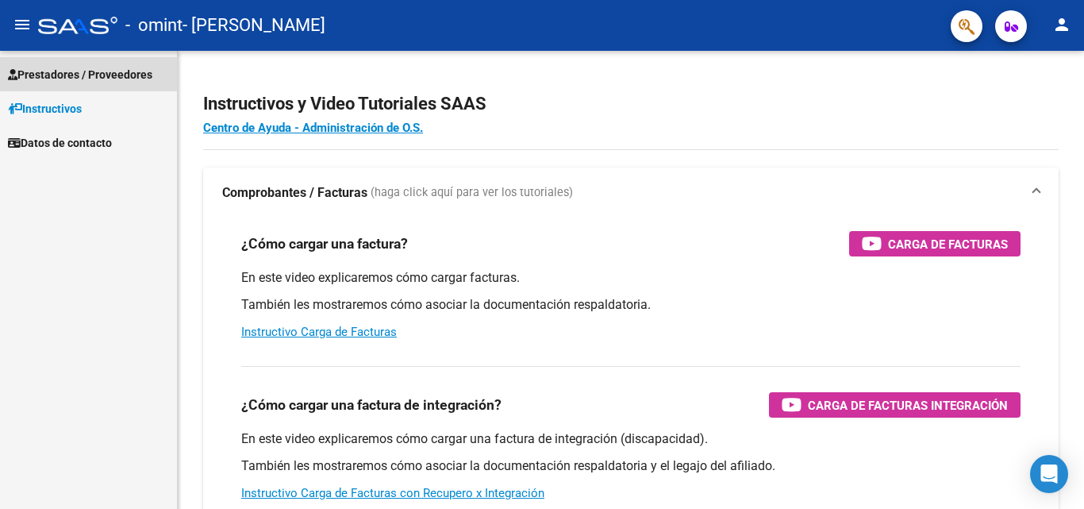
click at [84, 67] on span "Prestadores / Proveedores" at bounding box center [80, 74] width 144 height 17
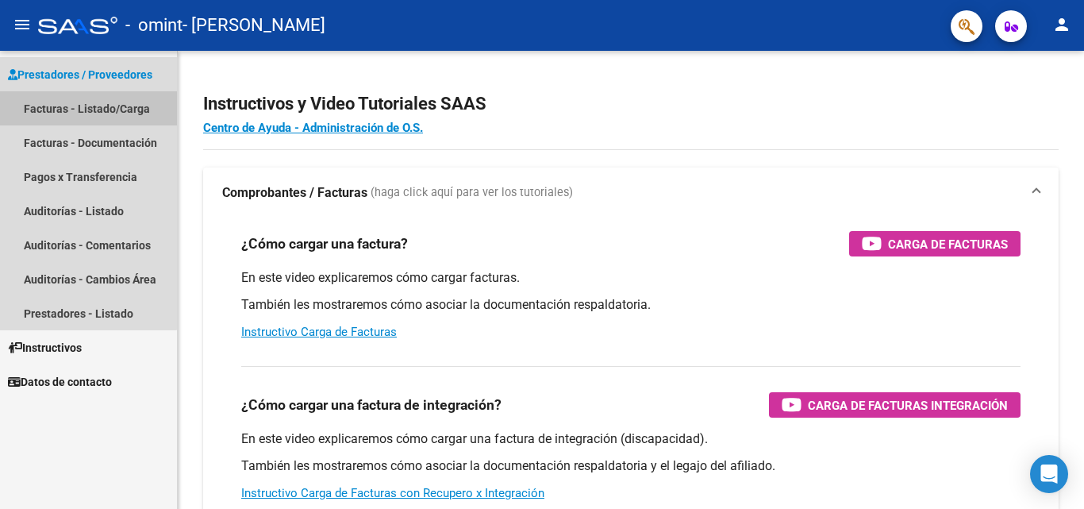
click at [63, 104] on link "Facturas - Listado/Carga" at bounding box center [88, 108] width 177 height 34
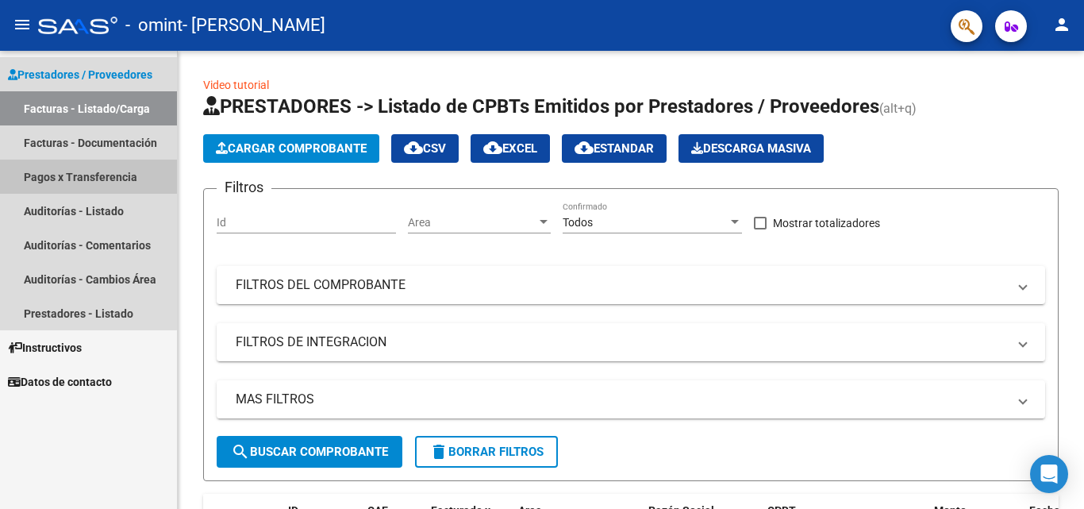
click at [58, 176] on link "Pagos x Transferencia" at bounding box center [88, 176] width 177 height 34
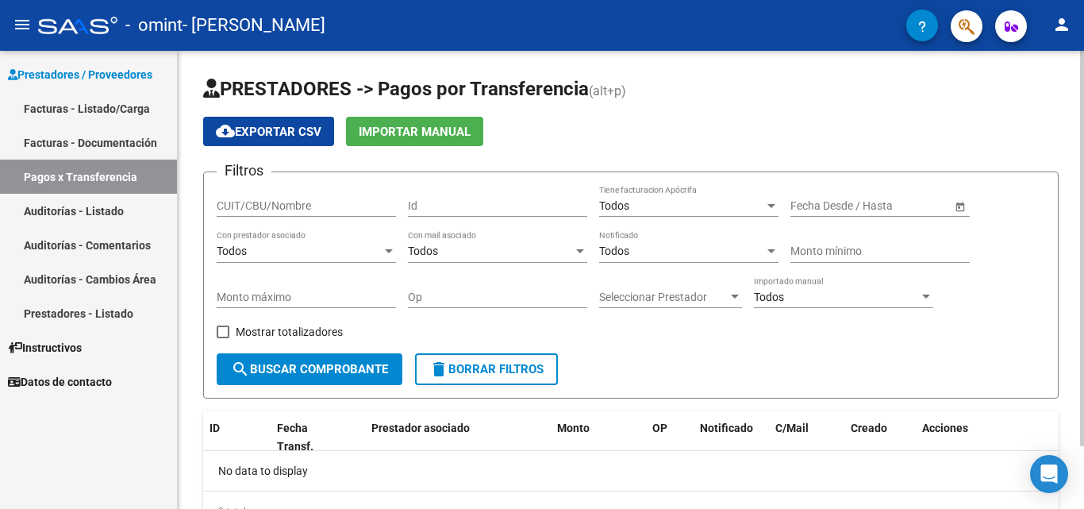
click at [1083, 176] on div at bounding box center [1082, 248] width 4 height 395
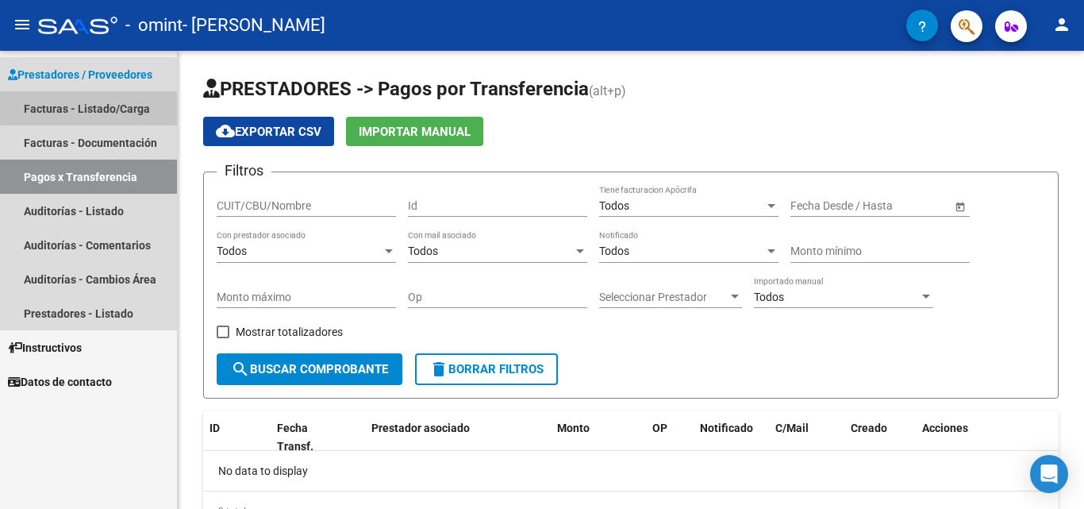
click at [109, 106] on link "Facturas - Listado/Carga" at bounding box center [88, 108] width 177 height 34
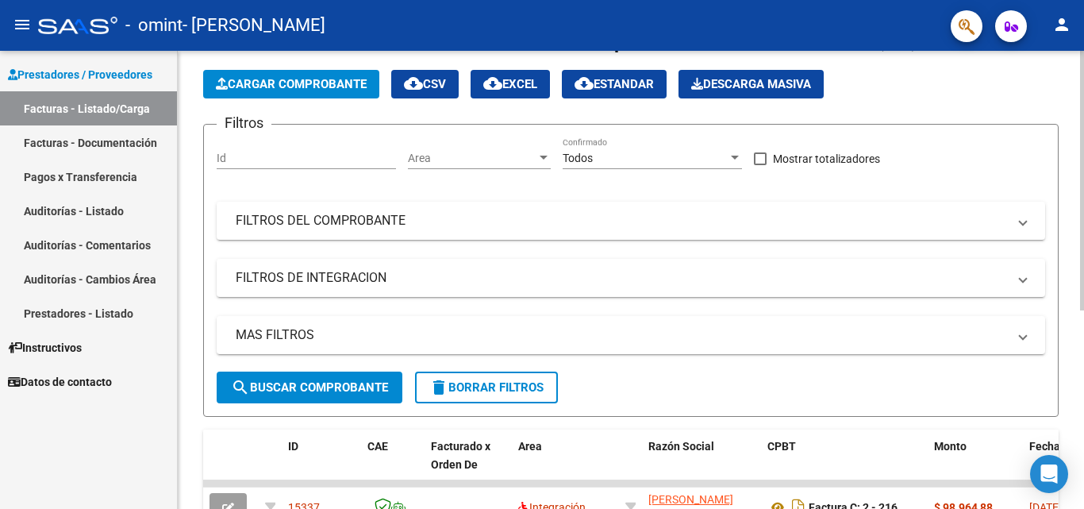
scroll to position [247, 0]
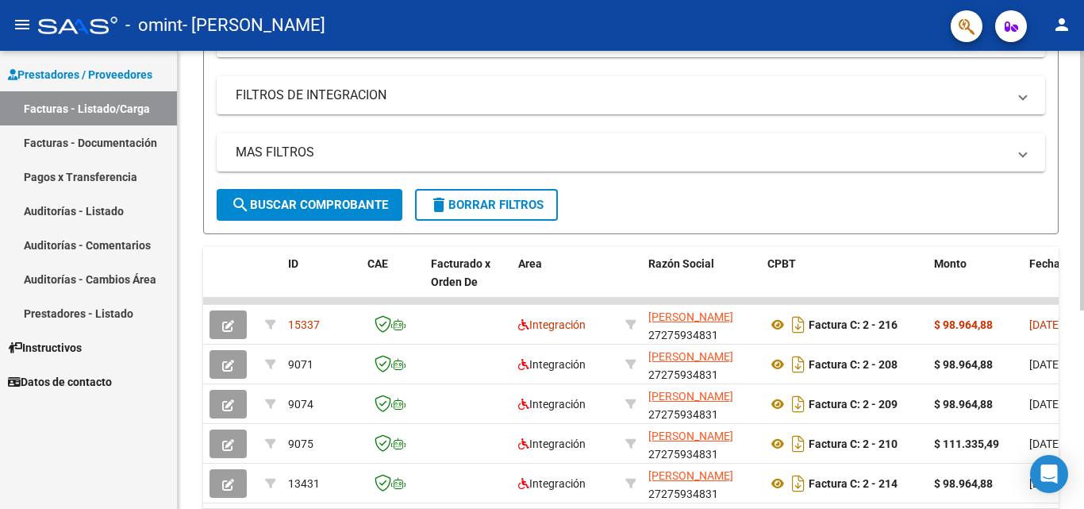
click at [1077, 305] on div "Video tutorial PRESTADORES -> Listado de CPBTs Emitidos por Prestadores / Prove…" at bounding box center [633, 201] width 910 height 795
drag, startPoint x: 1077, startPoint y: 328, endPoint x: 1083, endPoint y: 351, distance: 24.4
click at [1083, 351] on div "Video tutorial PRESTADORES -> Listado de CPBTs Emitidos por Prestadores / Prove…" at bounding box center [633, 201] width 910 height 795
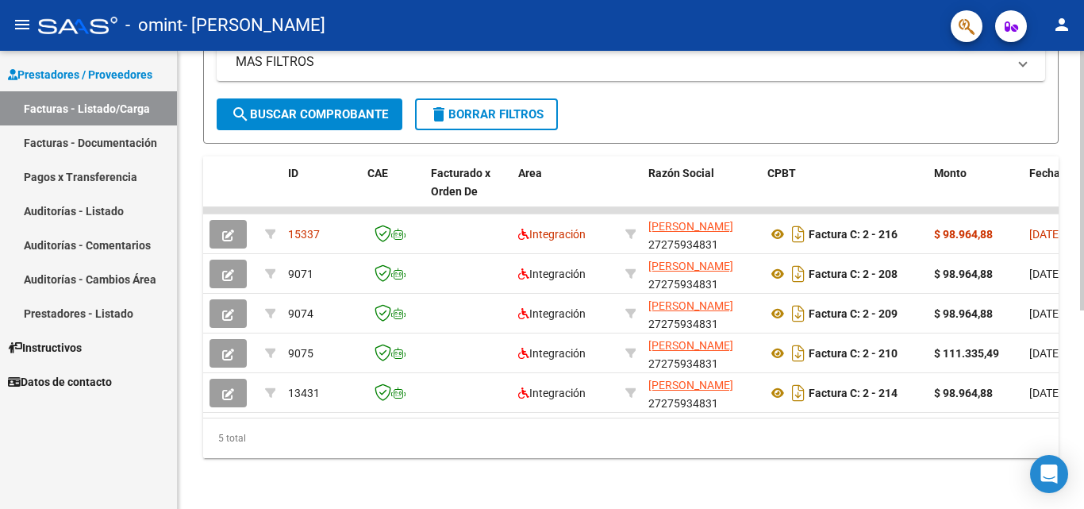
click at [1083, 384] on div at bounding box center [1082, 378] width 4 height 259
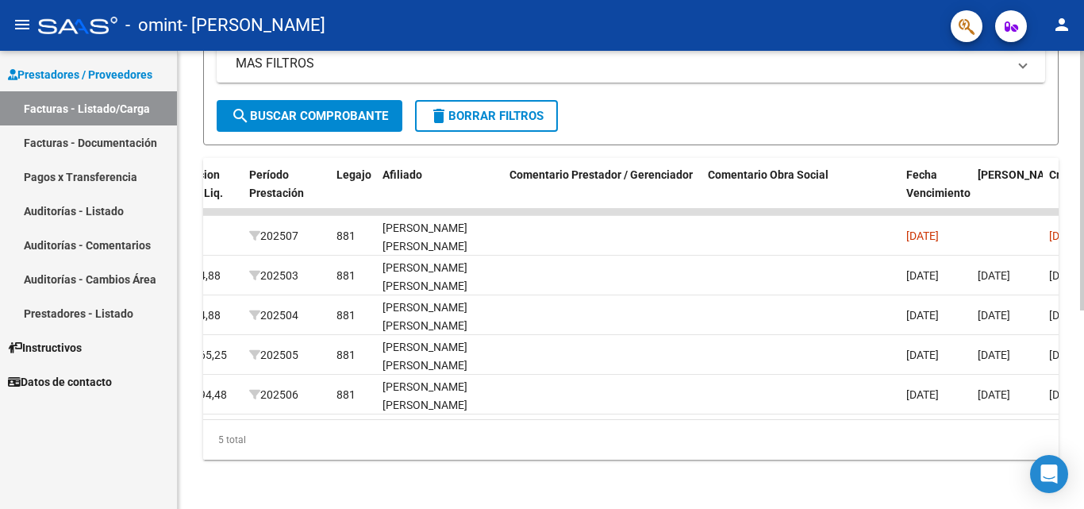
scroll to position [337, 0]
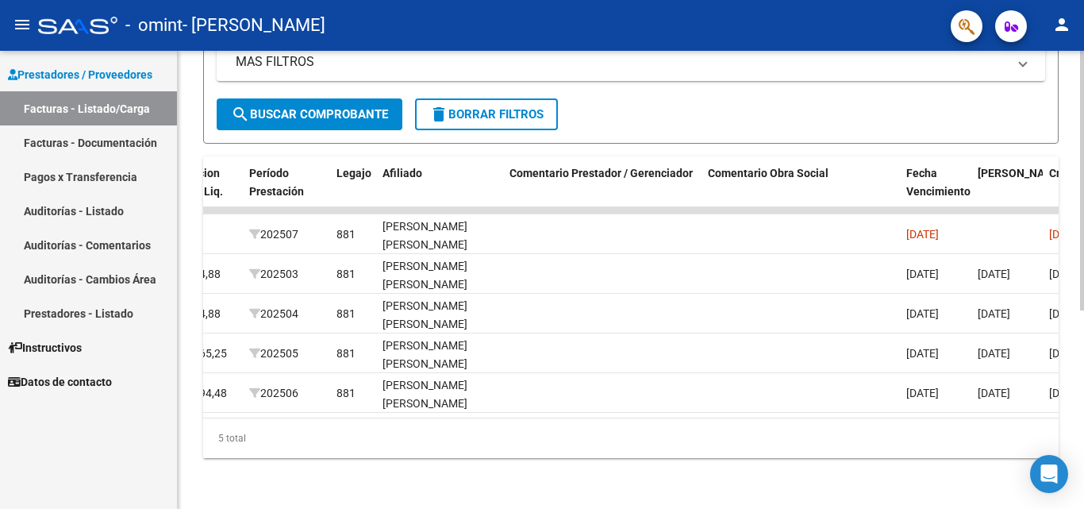
click at [1083, 261] on div at bounding box center [1082, 378] width 4 height 259
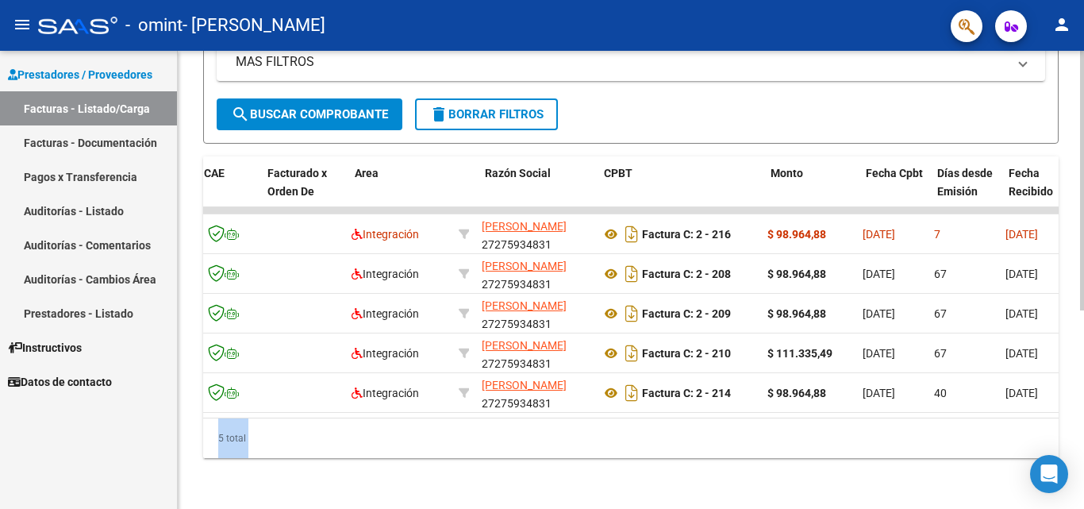
scroll to position [0, 0]
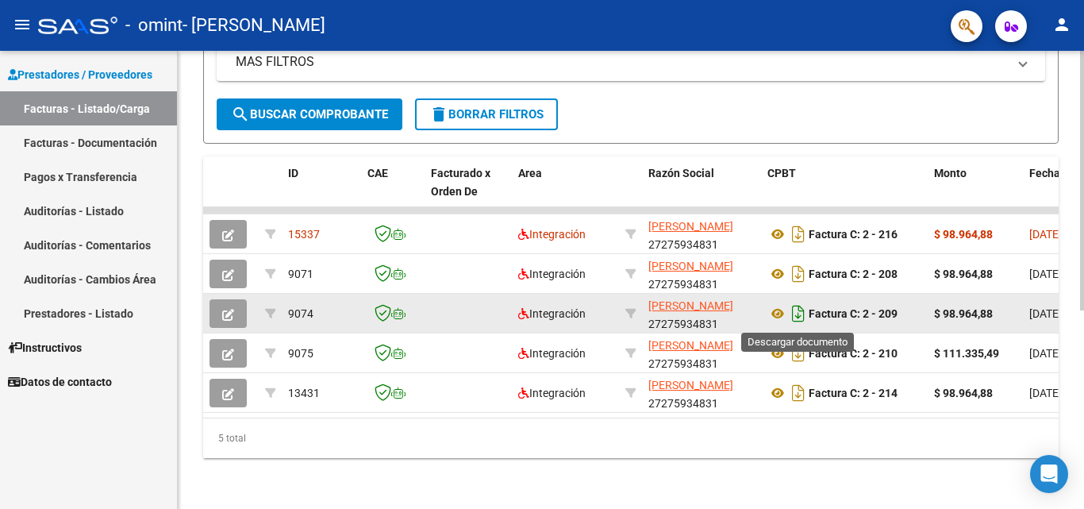
click at [791, 309] on icon "Descargar documento" at bounding box center [798, 313] width 21 height 25
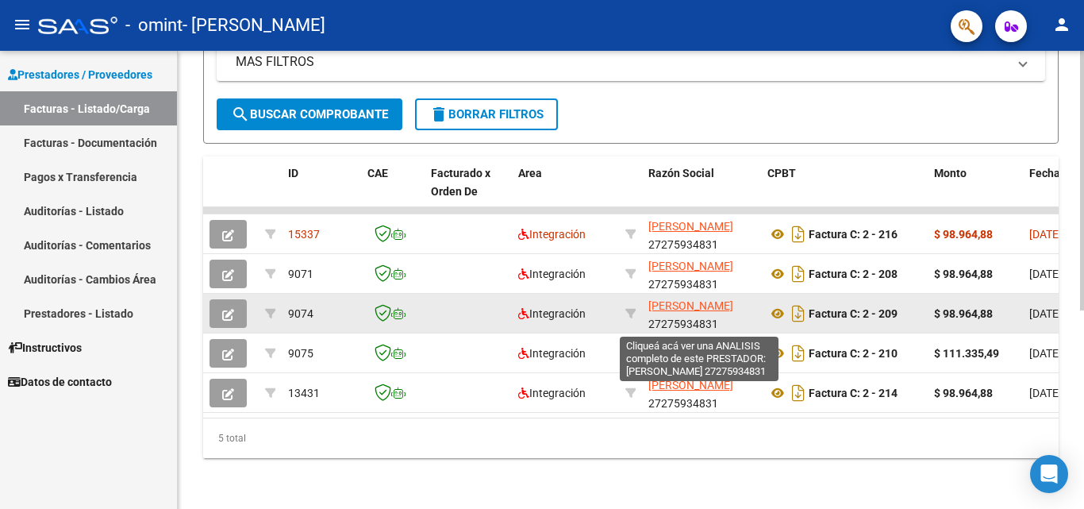
click at [677, 306] on span "[PERSON_NAME]" at bounding box center [690, 305] width 85 height 13
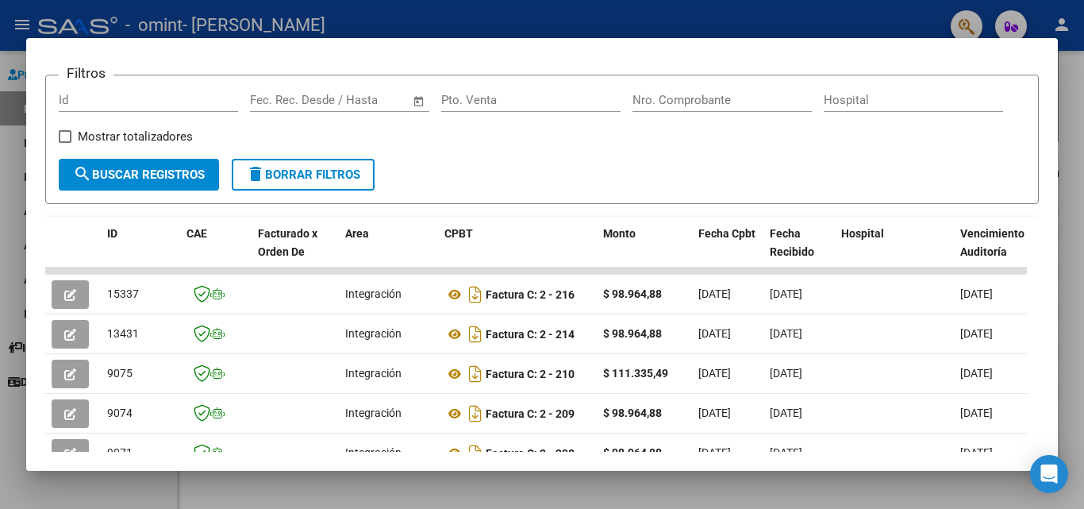
scroll to position [254, 0]
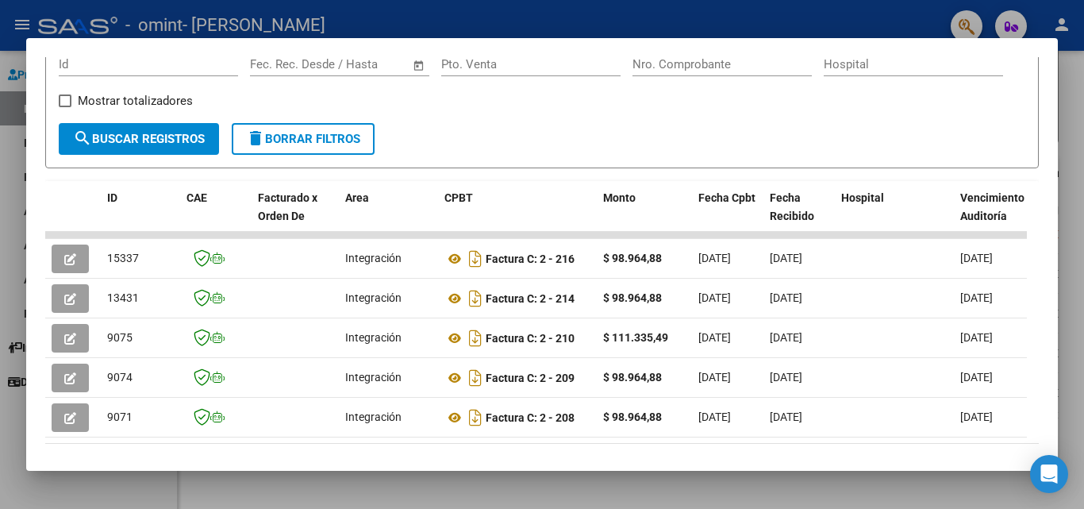
click at [1044, 187] on mat-dialog-content "Análisis Prestador - CUIT: 27275934831 cloud_download Exportar CSV ARCA Impuest…" at bounding box center [541, 254] width 1031 height 394
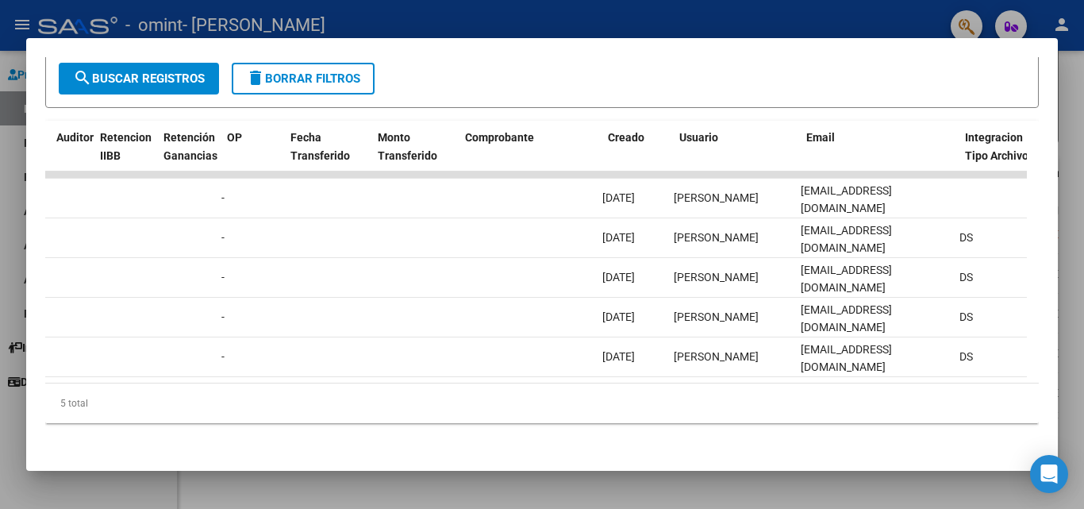
scroll to position [0, 0]
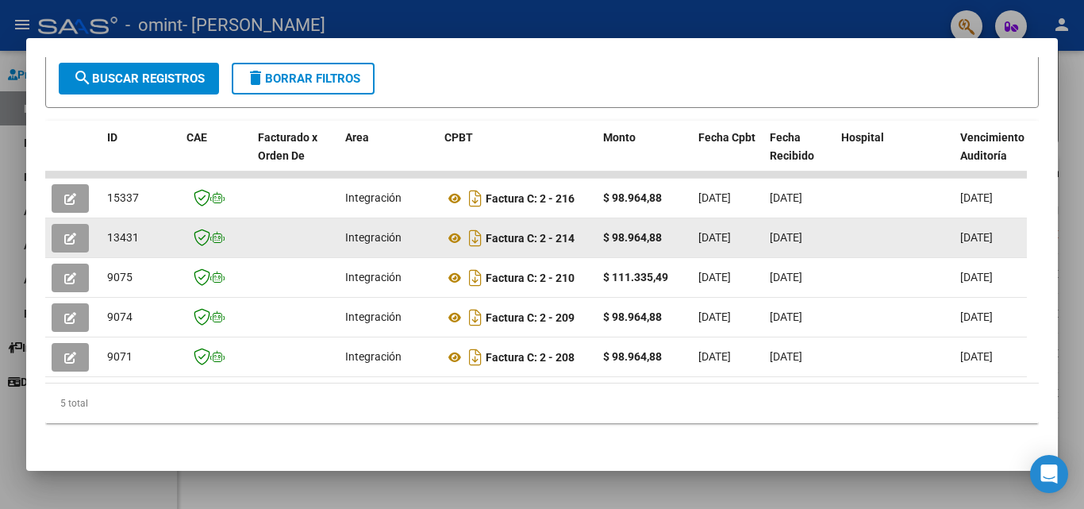
click at [156, 242] on div "13431" at bounding box center [140, 238] width 67 height 18
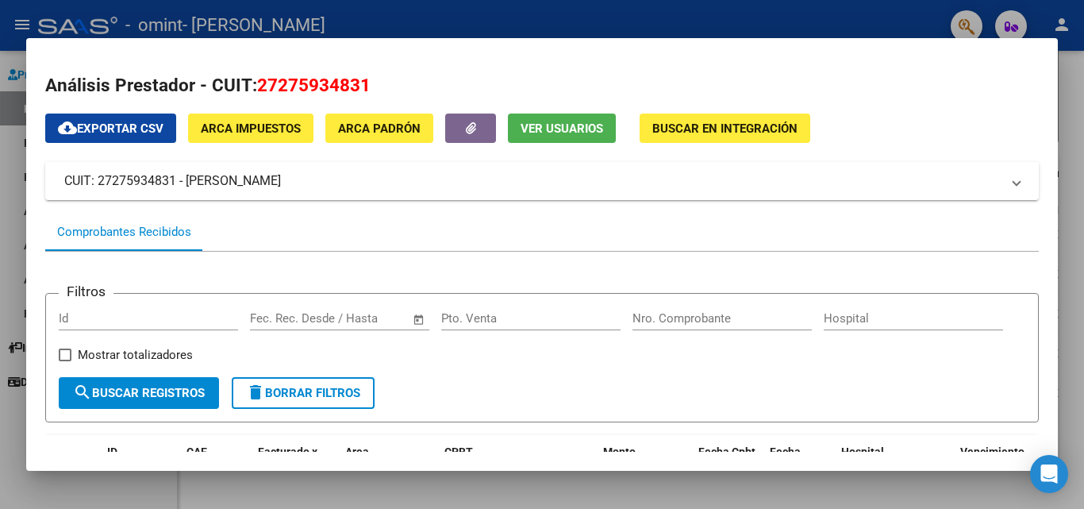
click at [1067, 133] on div at bounding box center [542, 254] width 1084 height 509
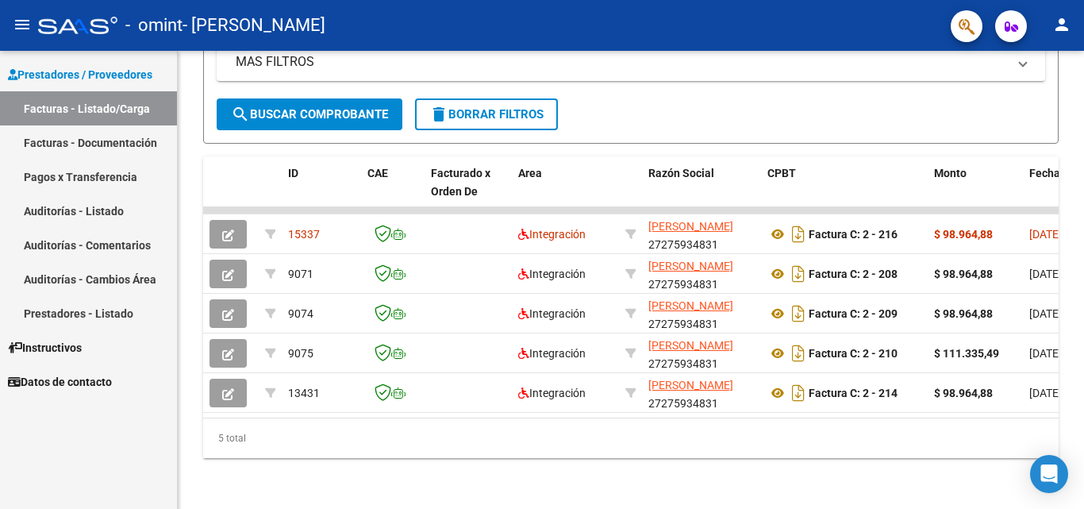
click at [75, 176] on link "Pagos x Transferencia" at bounding box center [88, 176] width 177 height 34
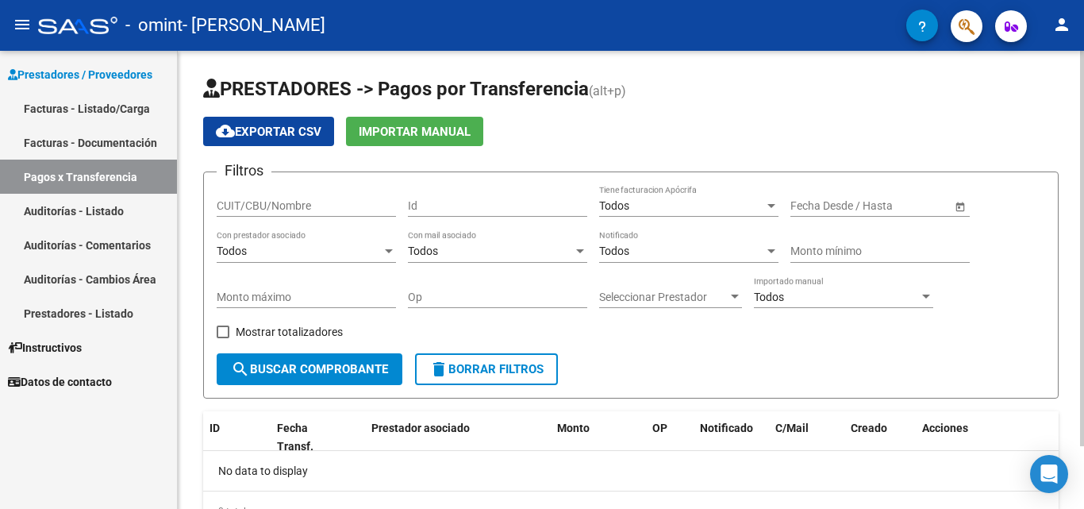
drag, startPoint x: 1079, startPoint y: 228, endPoint x: 1081, endPoint y: 412, distance: 184.1
click at [1081, 412] on div "PRESTADORES -> Pagos por Transferencia (alt+p) cloud_download Exportar CSV Impo…" at bounding box center [633, 316] width 910 height 531
click at [1059, 361] on div "PRESTADORES -> Pagos por Transferencia (alt+p) cloud_download Exportar CSV Impo…" at bounding box center [631, 316] width 906 height 531
click at [309, 375] on span "search Buscar Comprobante" at bounding box center [309, 369] width 157 height 14
click at [809, 265] on div "Monto mínimo" at bounding box center [879, 253] width 179 height 45
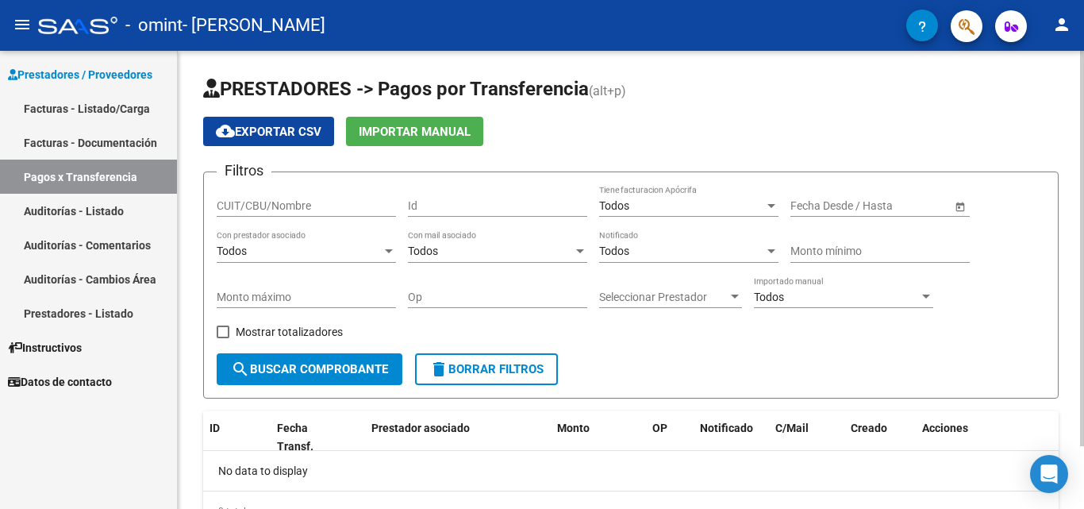
click at [1083, 253] on div at bounding box center [1082, 248] width 4 height 395
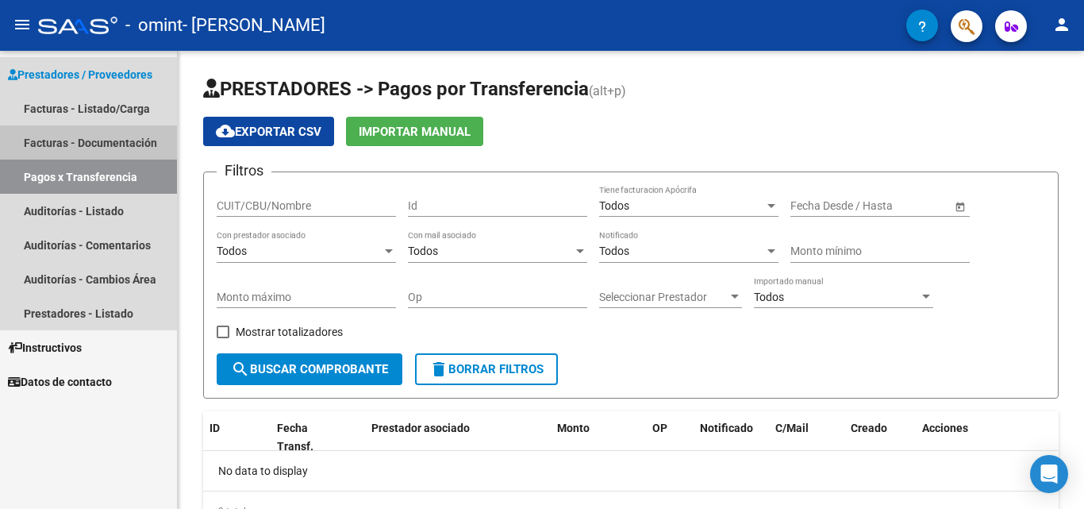
click at [99, 148] on link "Facturas - Documentación" at bounding box center [88, 142] width 177 height 34
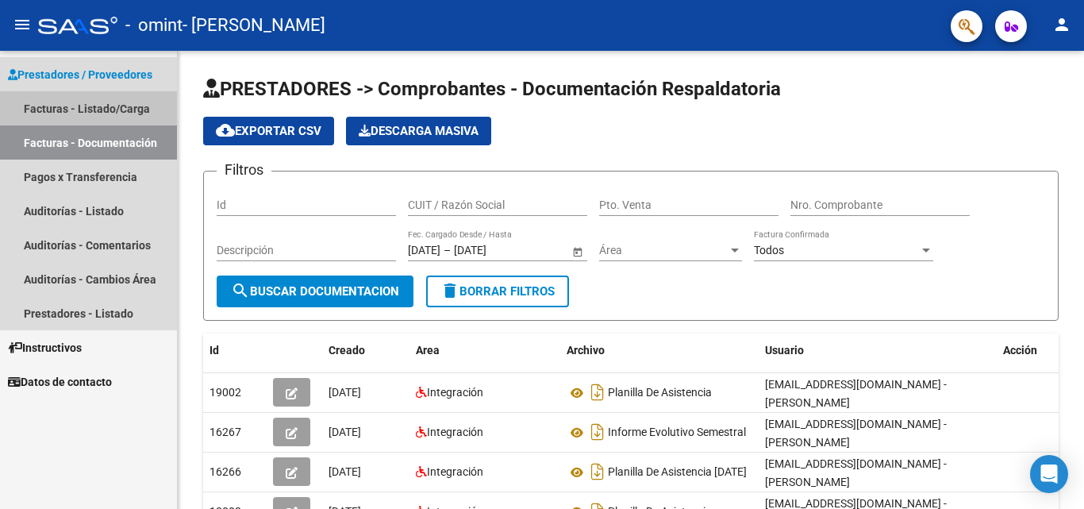
click at [112, 107] on link "Facturas - Listado/Carga" at bounding box center [88, 108] width 177 height 34
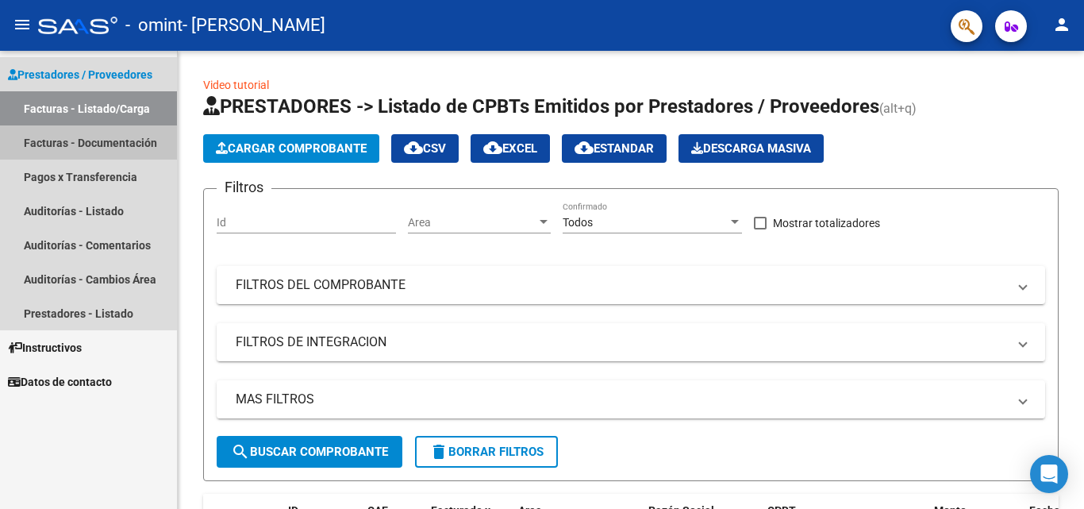
click at [105, 139] on link "Facturas - Documentación" at bounding box center [88, 142] width 177 height 34
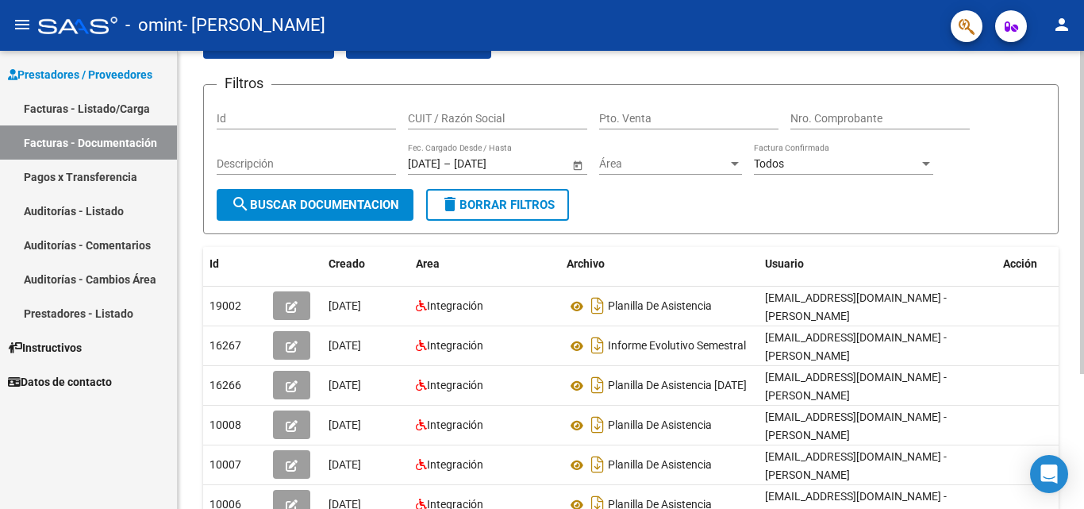
scroll to position [109, 0]
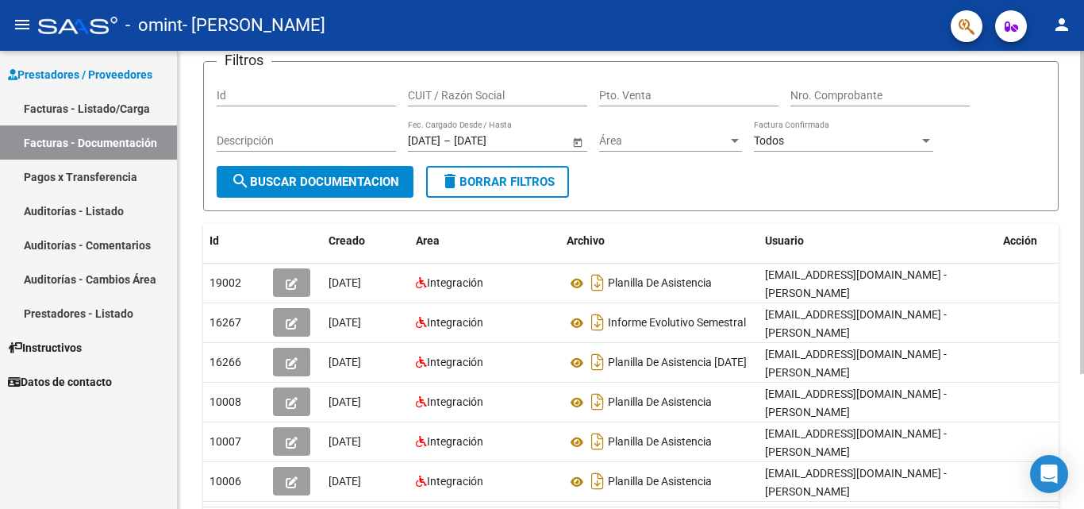
click at [1083, 252] on div at bounding box center [1082, 286] width 4 height 323
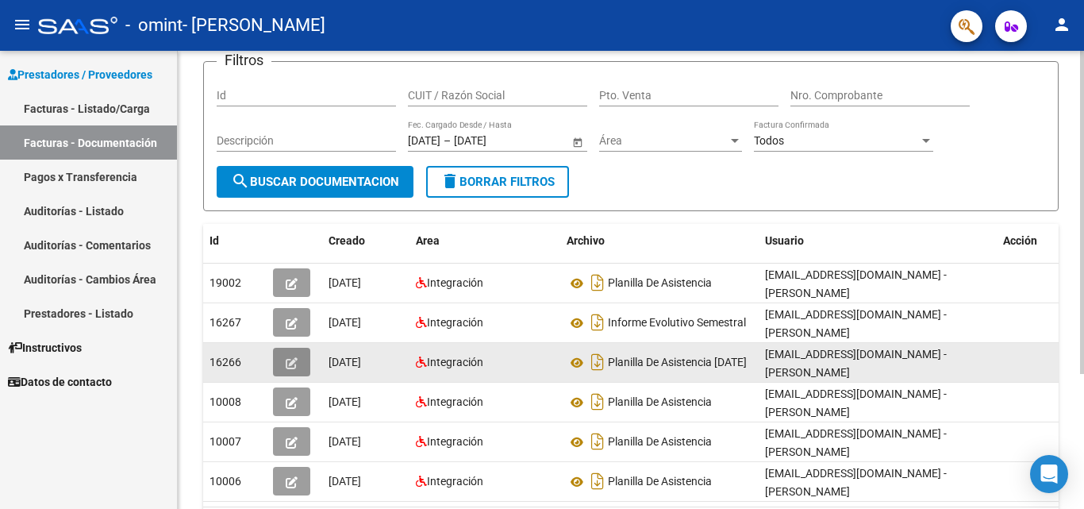
click at [288, 355] on span "button" at bounding box center [292, 362] width 12 height 14
